Goal: Information Seeking & Learning: Learn about a topic

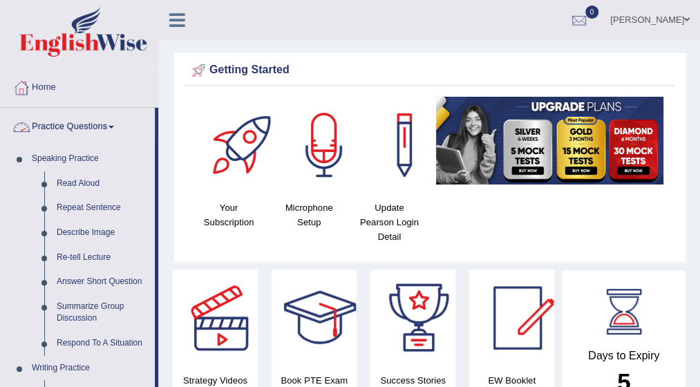
click at [119, 124] on link "Practice Questions" at bounding box center [78, 125] width 154 height 35
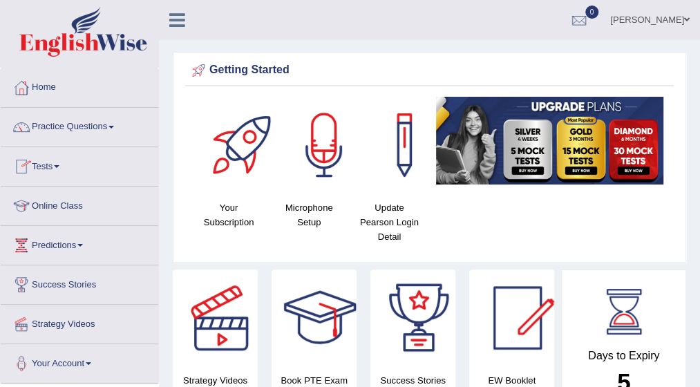
click at [68, 203] on link "Online Class" at bounding box center [79, 203] width 157 height 35
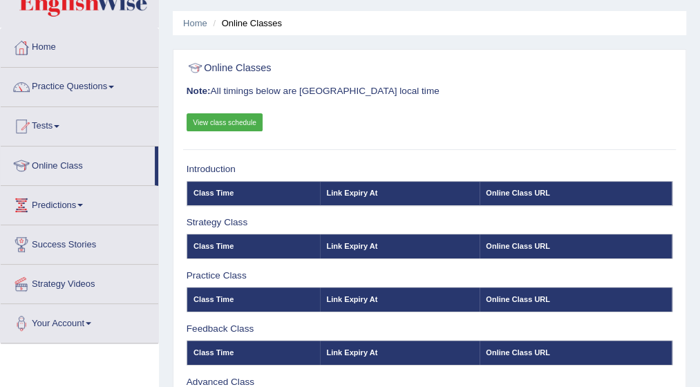
scroll to position [28, 0]
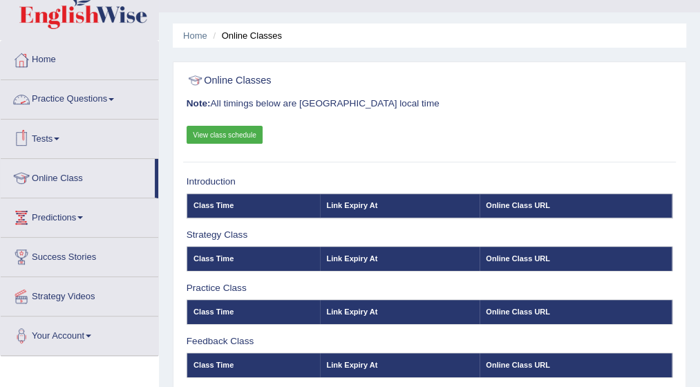
click at [110, 93] on link "Practice Questions" at bounding box center [79, 97] width 157 height 35
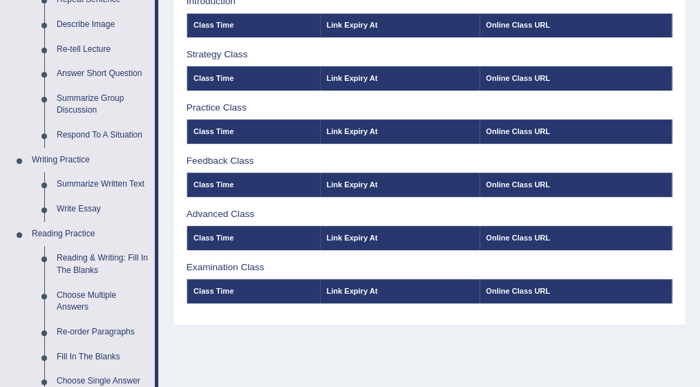
scroll to position [221, 0]
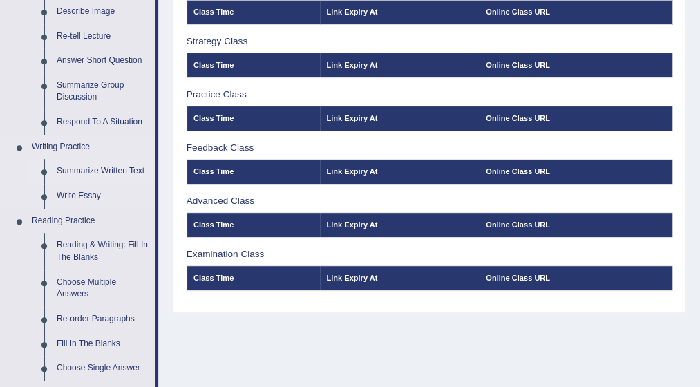
click at [83, 171] on link "Summarize Written Text" at bounding box center [102, 171] width 104 height 25
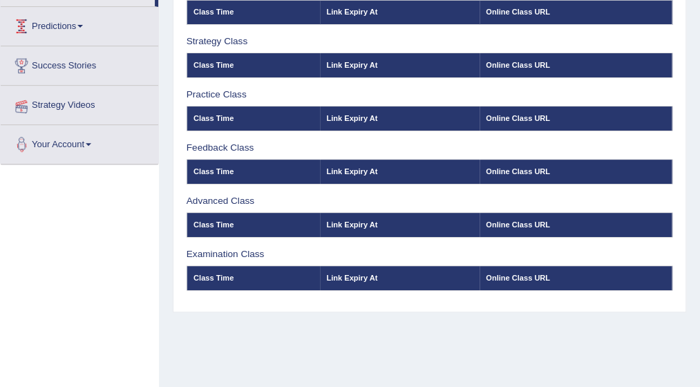
scroll to position [232, 0]
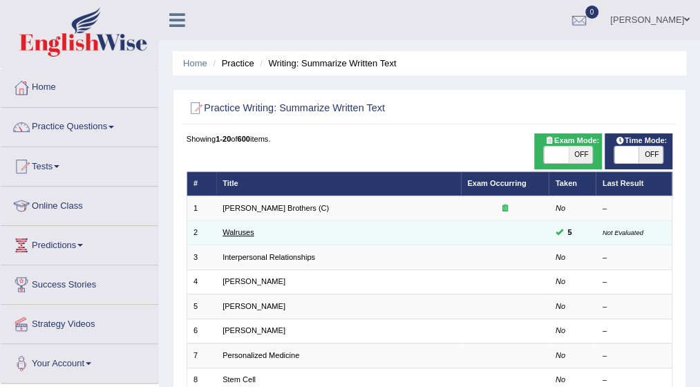
click at [240, 231] on link "Walruses" at bounding box center [238, 232] width 32 height 8
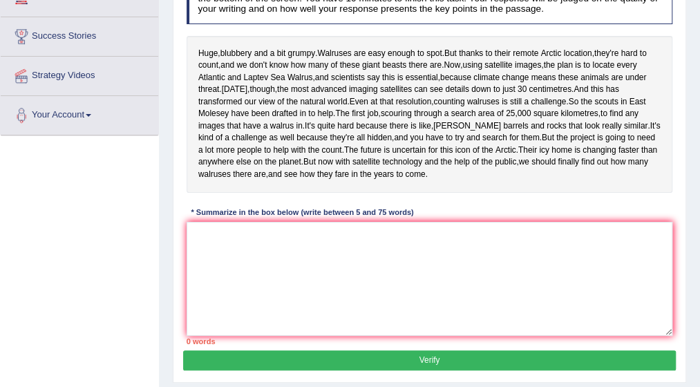
scroll to position [249, 0]
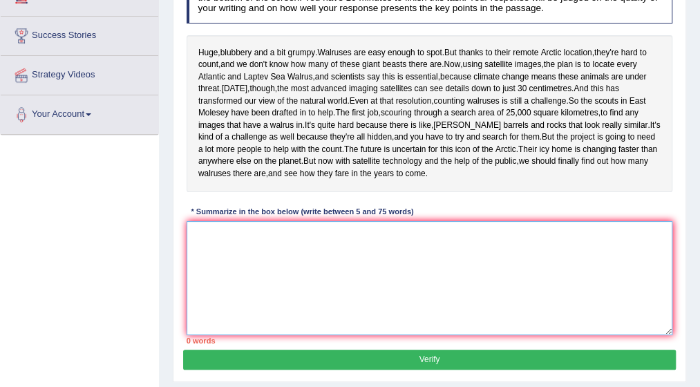
click at [245, 317] on textarea at bounding box center [429, 278] width 486 height 114
type textarea "t"
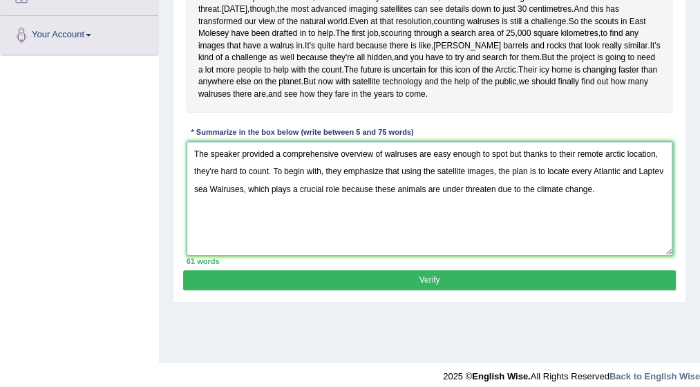
scroll to position [332, 0]
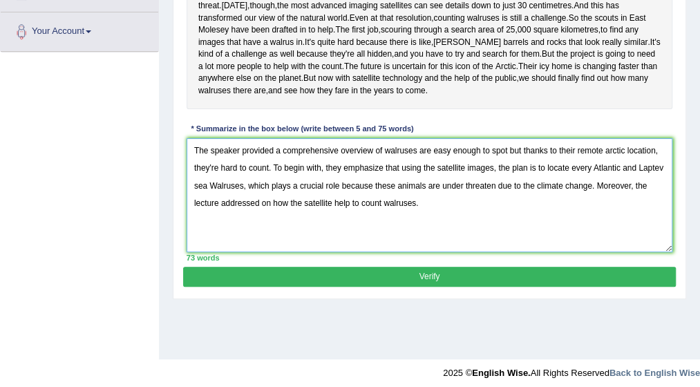
type textarea "The speaker provided a comprehensive overview of walruses are easy enough to sp…"
click at [456, 287] on button "Verify" at bounding box center [429, 277] width 492 height 20
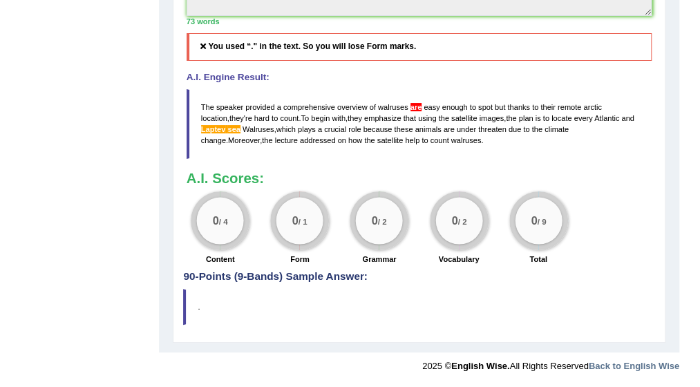
scroll to position [553, 0]
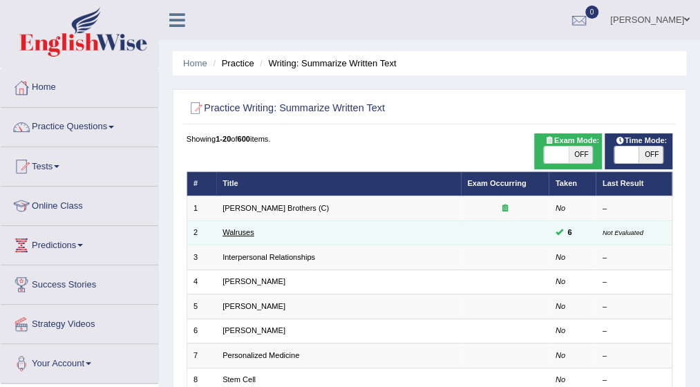
click at [240, 231] on link "Walruses" at bounding box center [238, 232] width 32 height 8
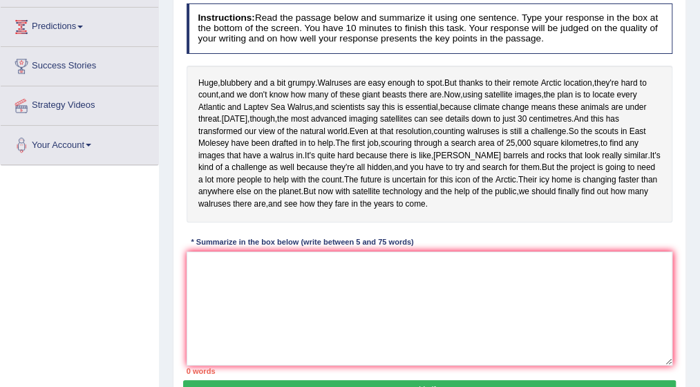
scroll to position [221, 0]
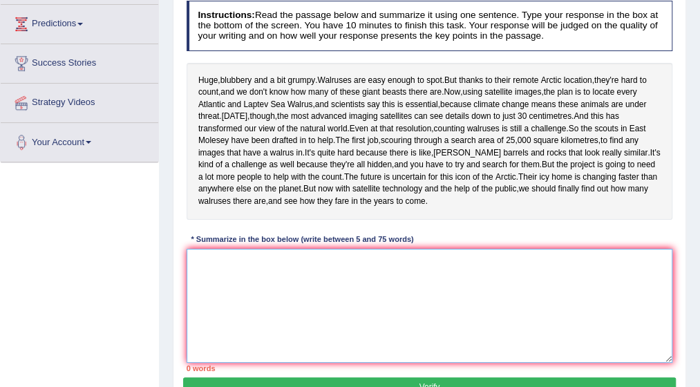
click at [218, 325] on textarea at bounding box center [429, 306] width 486 height 114
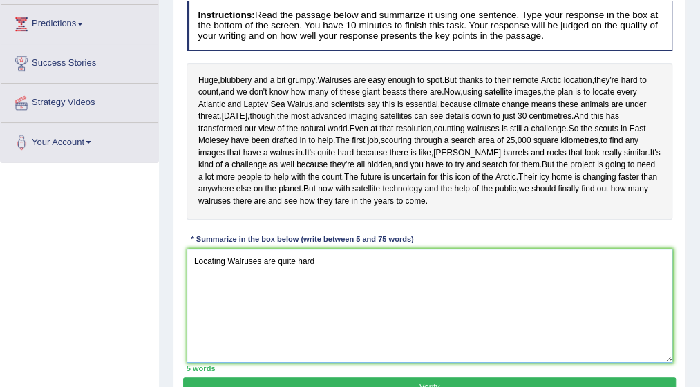
click at [226, 320] on textarea "Locating Walruses are quite hard" at bounding box center [429, 306] width 486 height 114
click at [315, 318] on textarea "Counting Walruses are quite hard" at bounding box center [429, 306] width 486 height 114
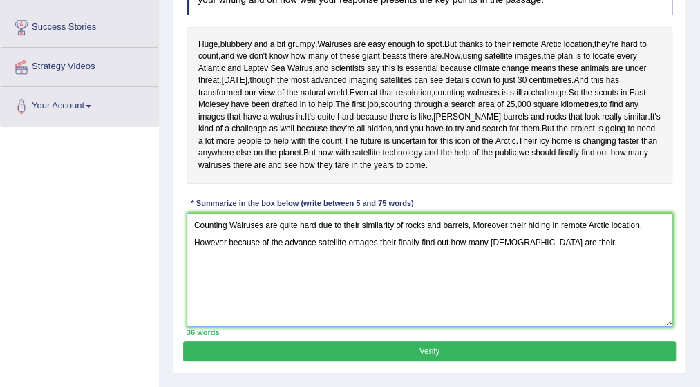
scroll to position [234, 0]
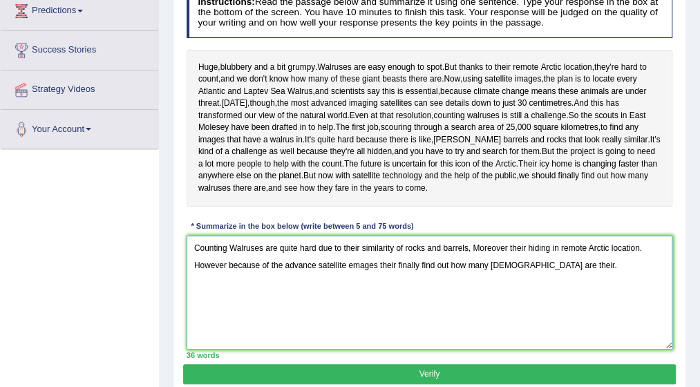
click at [641, 305] on textarea "Counting Walruses are quite hard due to their similarity of rocks and barrels, …" at bounding box center [429, 293] width 486 height 114
click at [646, 305] on textarea "Counting Walruses are quite hard due to their similarity of rocks and barrels, …" at bounding box center [429, 293] width 486 height 114
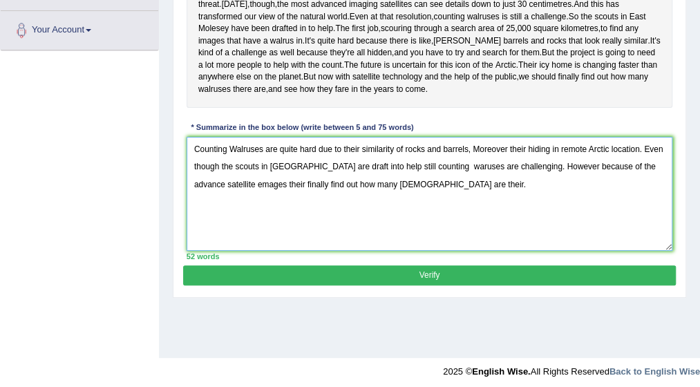
scroll to position [345, 0]
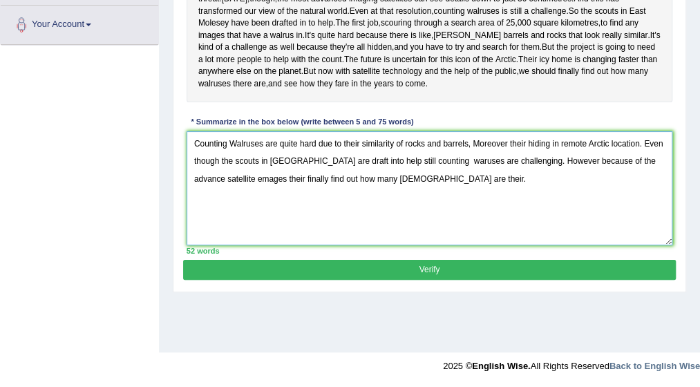
type textarea "Counting Walruses are quite hard due to their similarity of rocks and barrels, …"
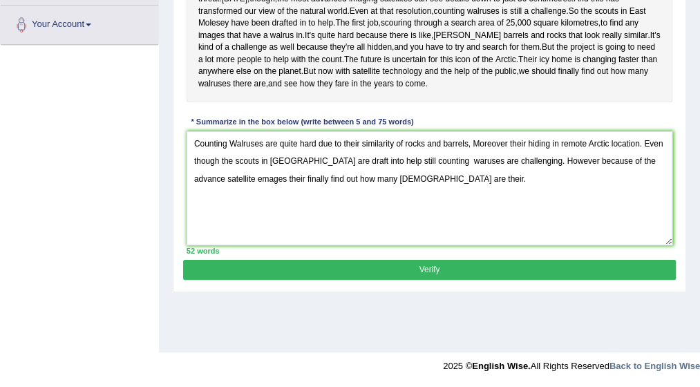
click at [436, 280] on button "Verify" at bounding box center [429, 270] width 492 height 20
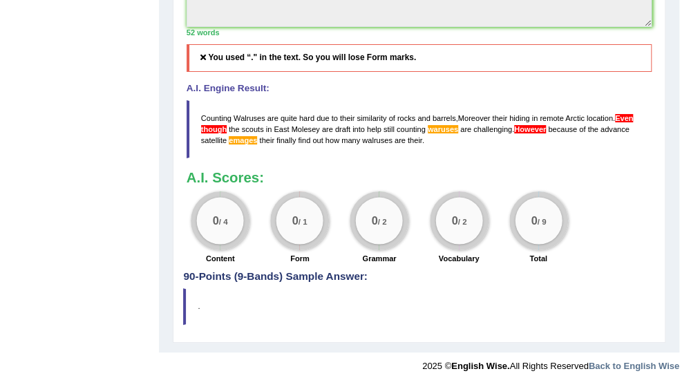
scroll to position [559, 0]
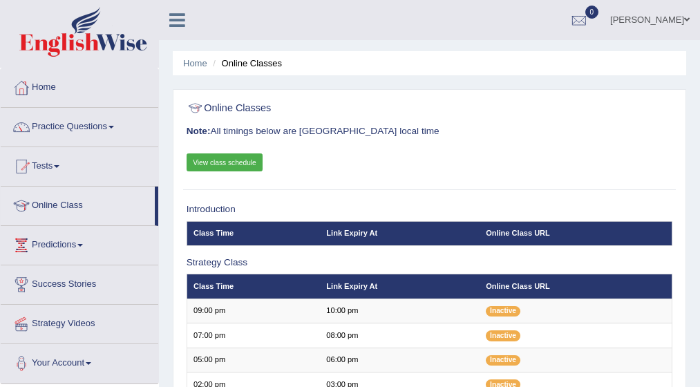
scroll to position [239, 0]
